Goal: Task Accomplishment & Management: Use online tool/utility

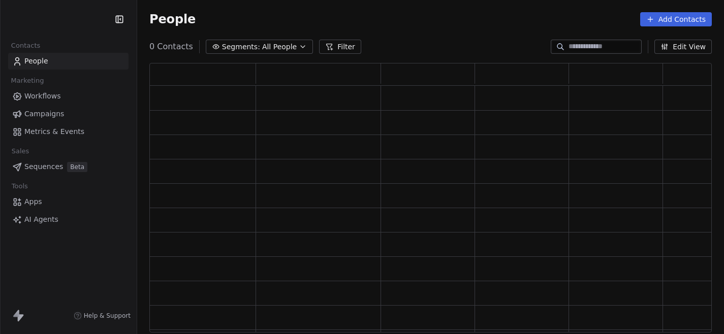
scroll to position [270, 563]
click at [51, 94] on span "Workflows" at bounding box center [42, 96] width 37 height 11
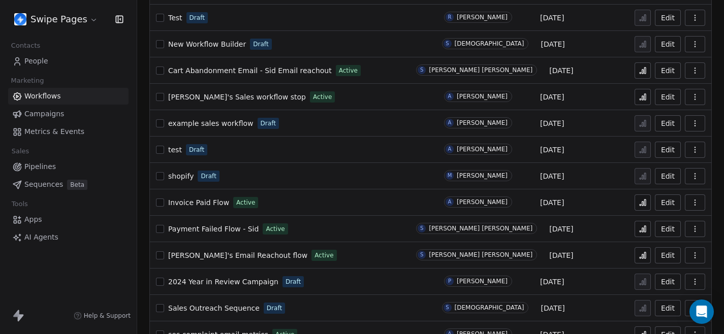
scroll to position [285, 0]
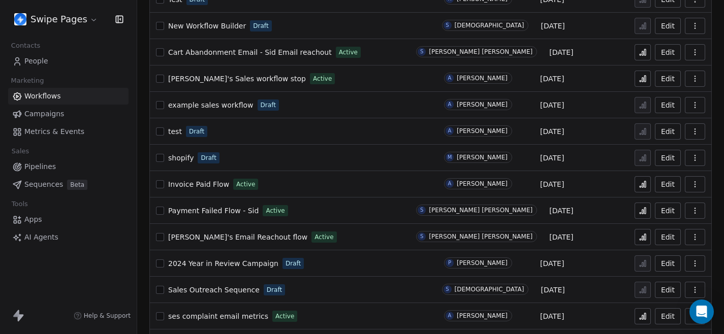
click at [209, 239] on span "[PERSON_NAME]'s Email Reachout flow" at bounding box center [237, 237] width 139 height 8
